Goal: Transaction & Acquisition: Purchase product/service

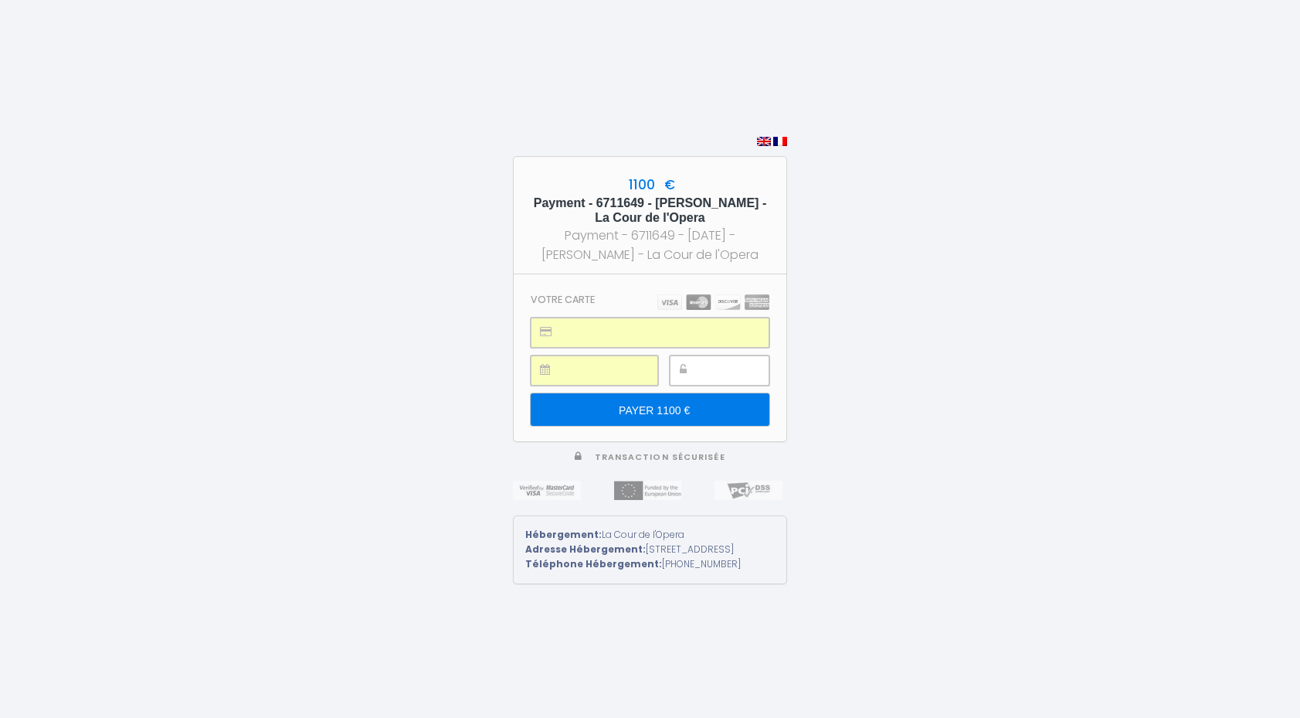
click at [831, 337] on div "1100 € Payment - 6711649 - Franck Fortin - La Cour de l'Opera Payment - 6711649…" at bounding box center [650, 359] width 1300 height 718
click at [680, 398] on input "PAYER 1100 €" at bounding box center [650, 409] width 239 height 32
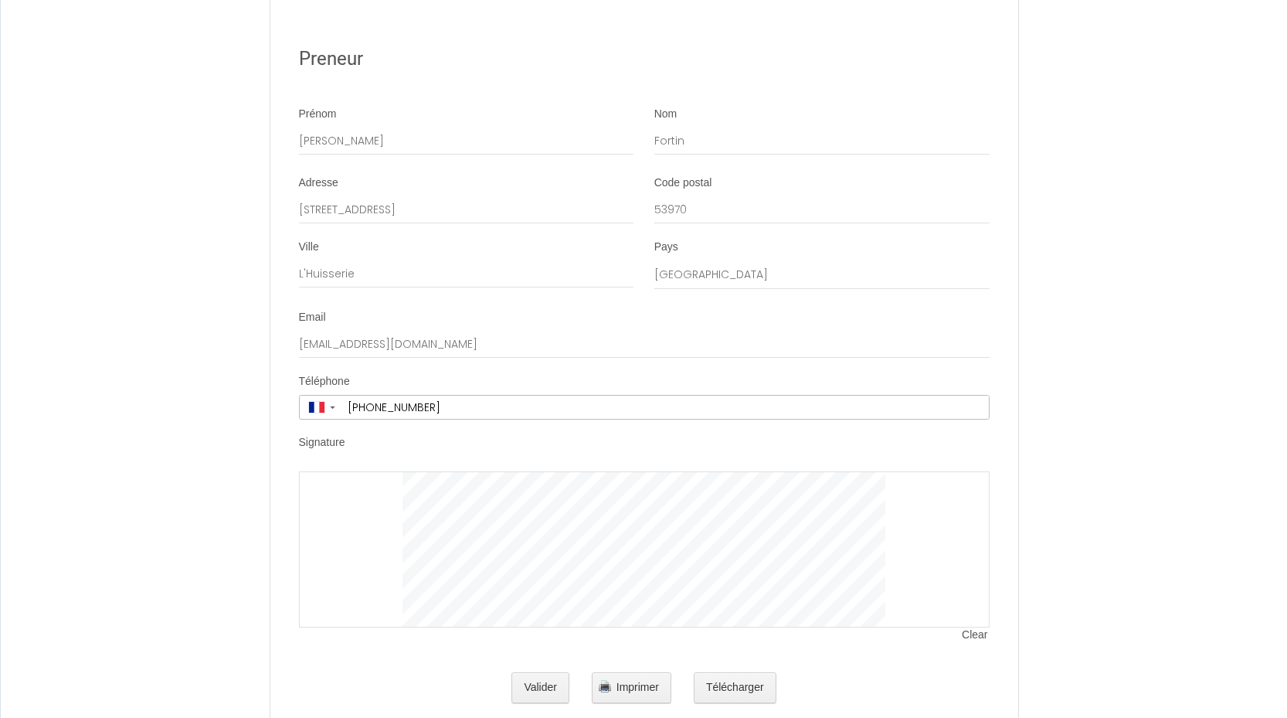
scroll to position [3122, 0]
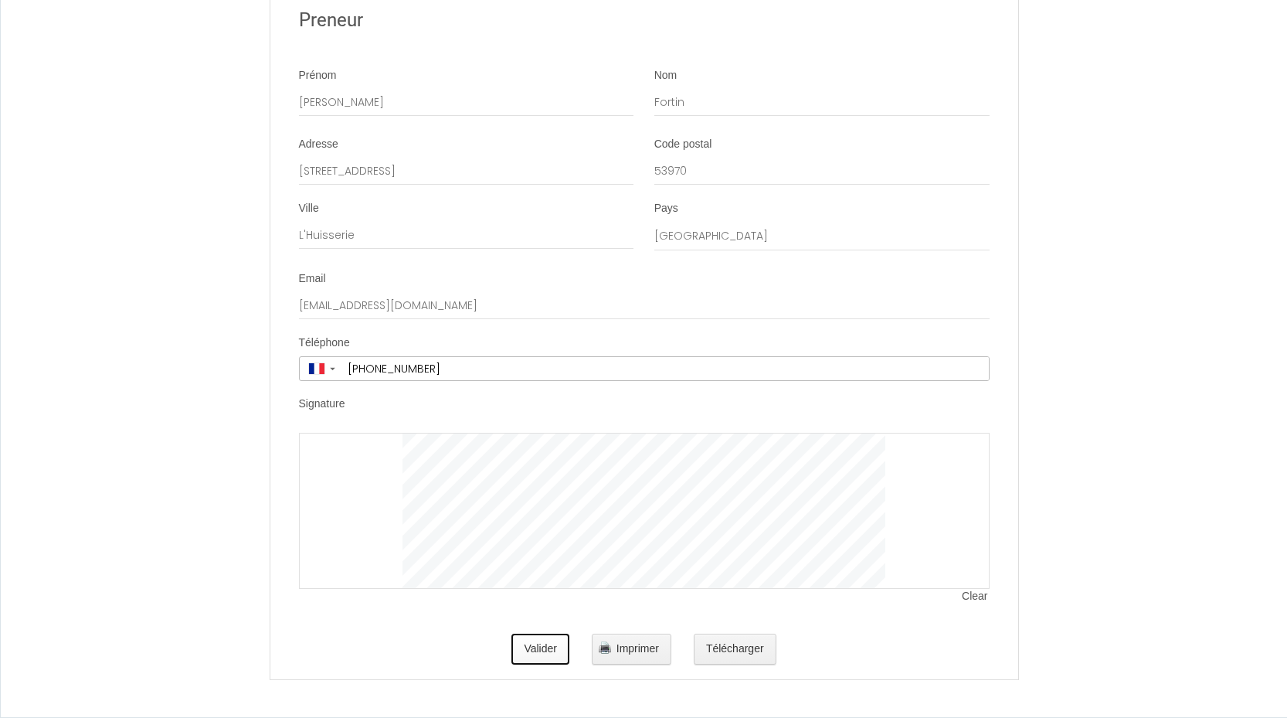
click at [533, 644] on button "Valider" at bounding box center [540, 648] width 58 height 31
click at [974, 598] on span "Clear" at bounding box center [975, 596] width 27 height 15
click at [734, 643] on button "Télécharger" at bounding box center [735, 648] width 83 height 31
click at [549, 648] on button "Valider" at bounding box center [540, 648] width 58 height 31
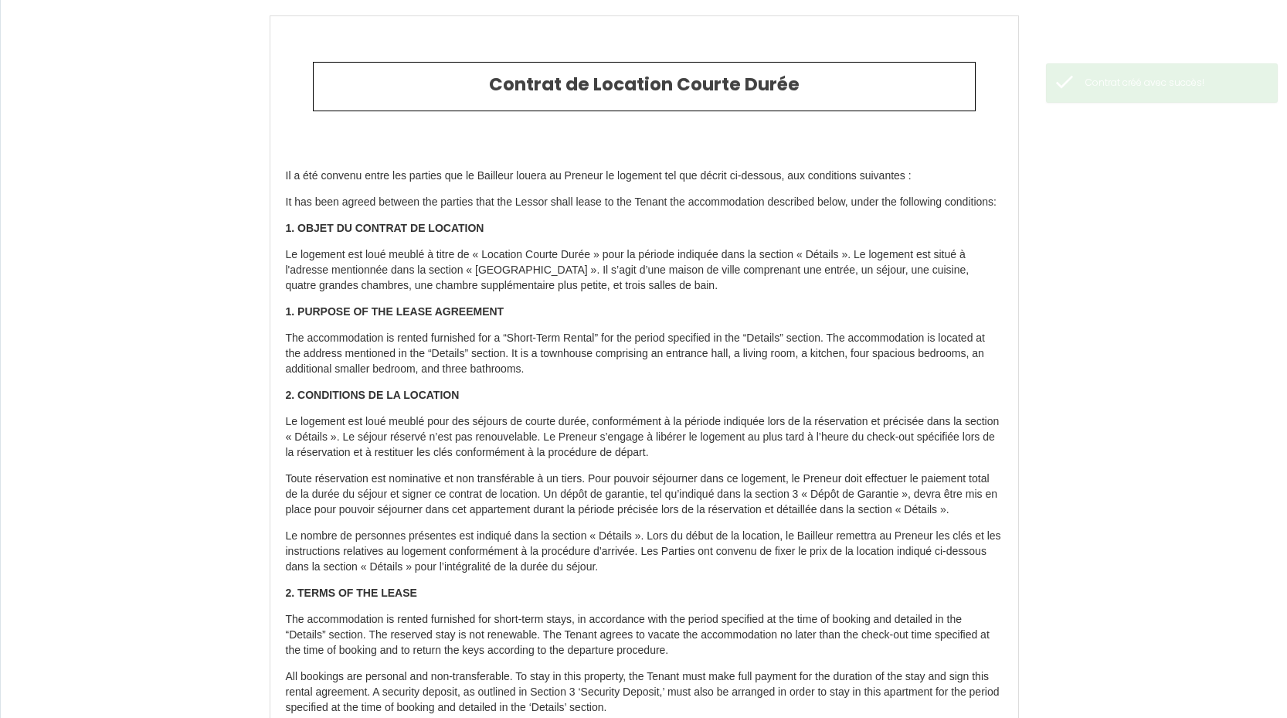
type input "48"
type input "160"
type input "892"
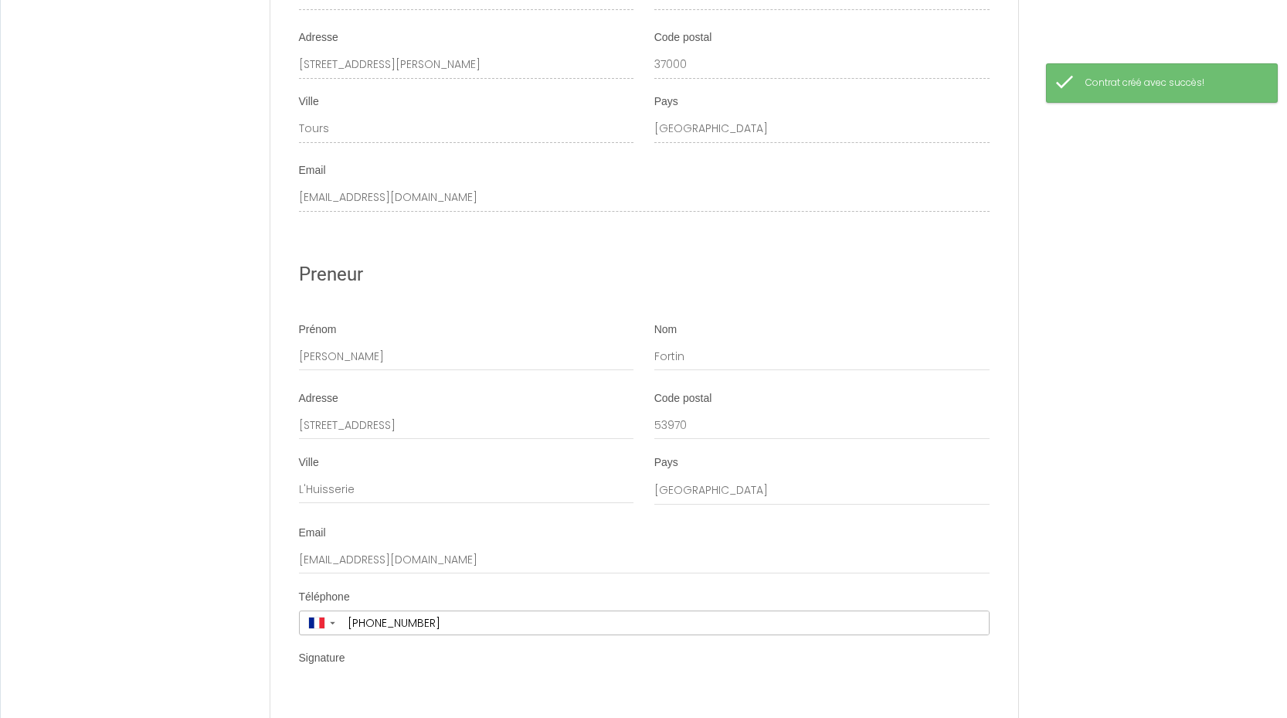
scroll to position [3276, 0]
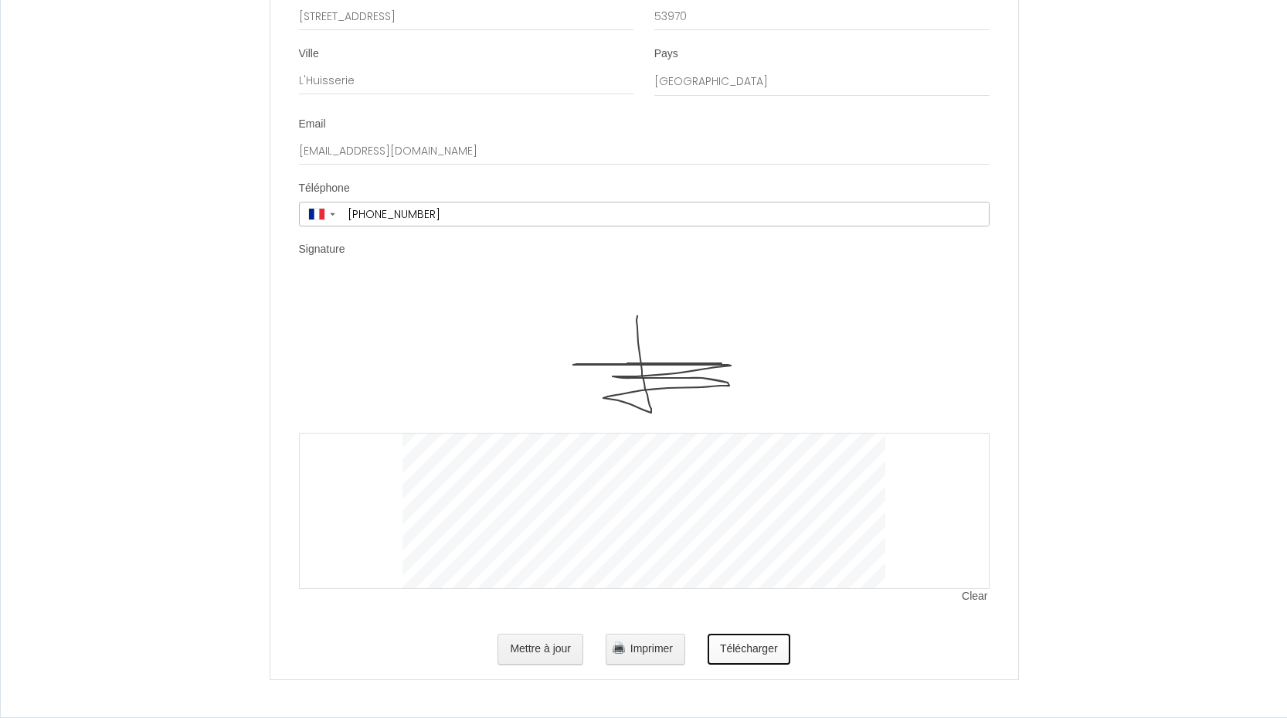
click at [731, 646] on button "Télécharger" at bounding box center [748, 648] width 83 height 31
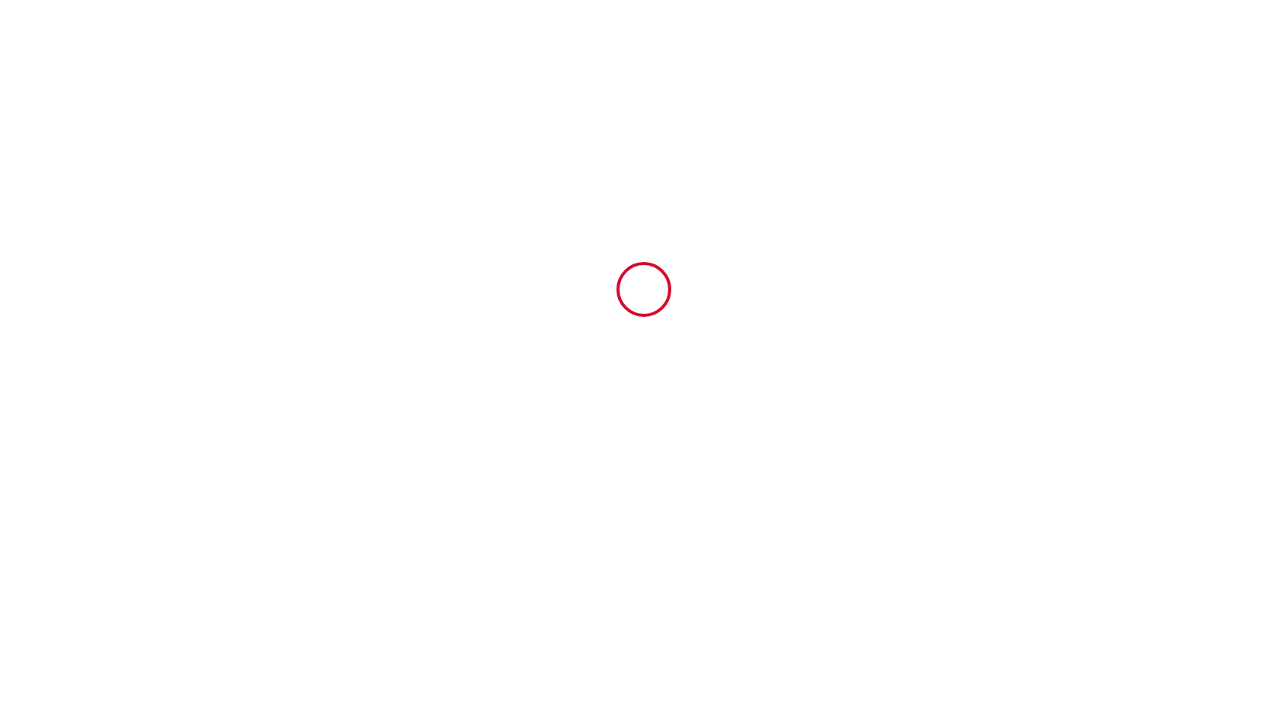
scroll to position [0, 0]
